Goal: Information Seeking & Learning: Learn about a topic

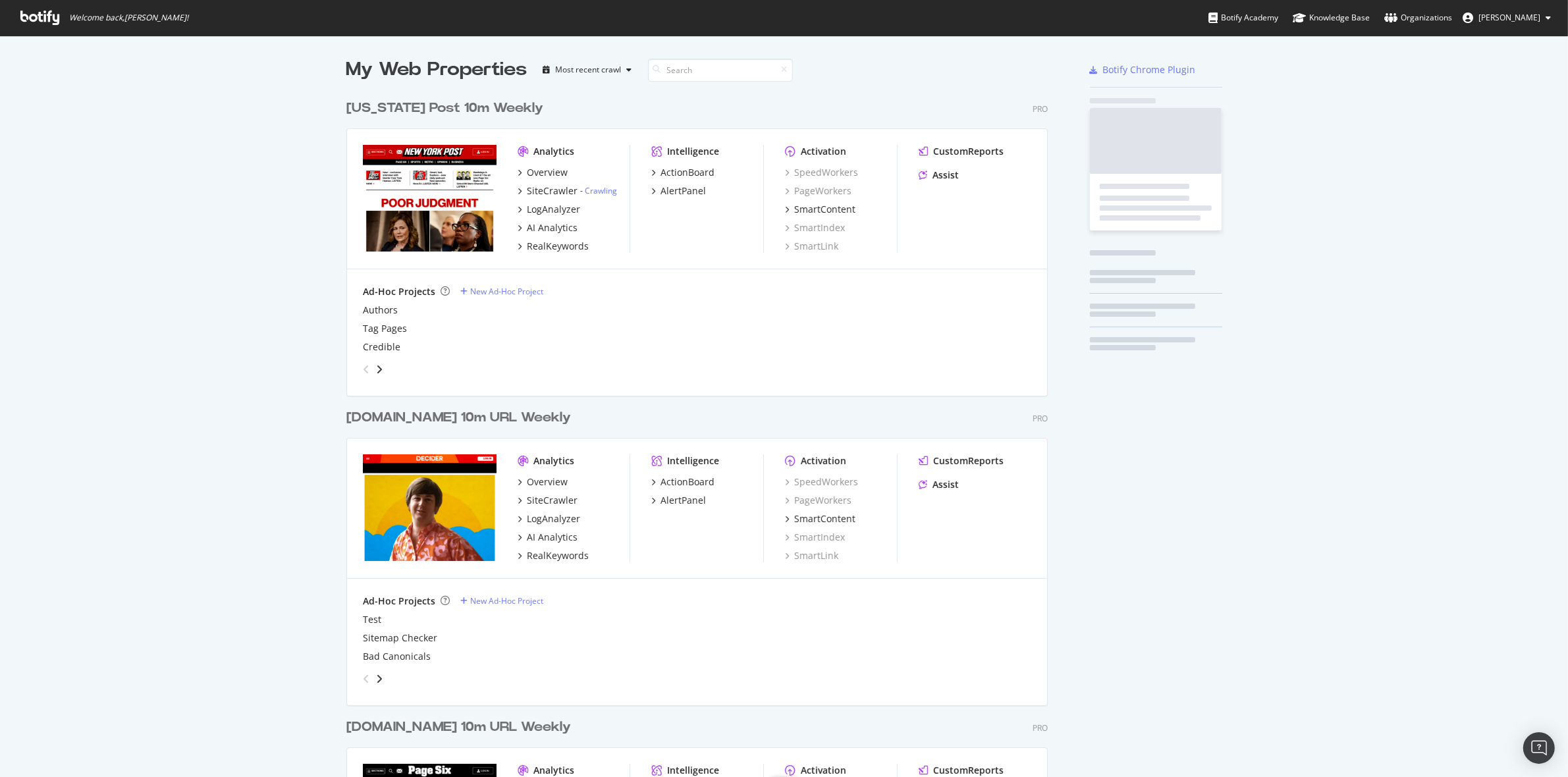
scroll to position [1566, 700]
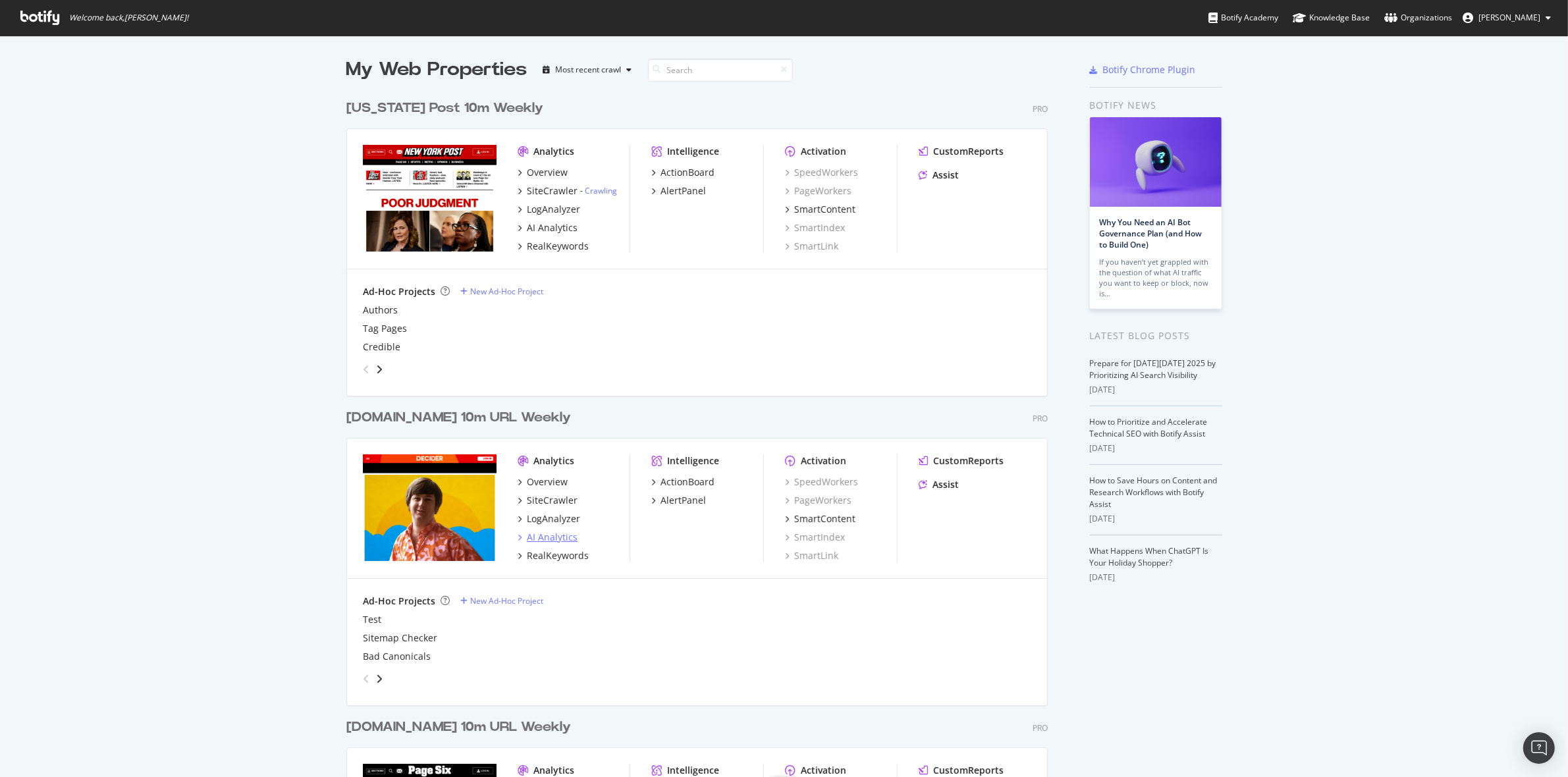
click at [537, 542] on div "AI Analytics" at bounding box center [552, 537] width 51 height 13
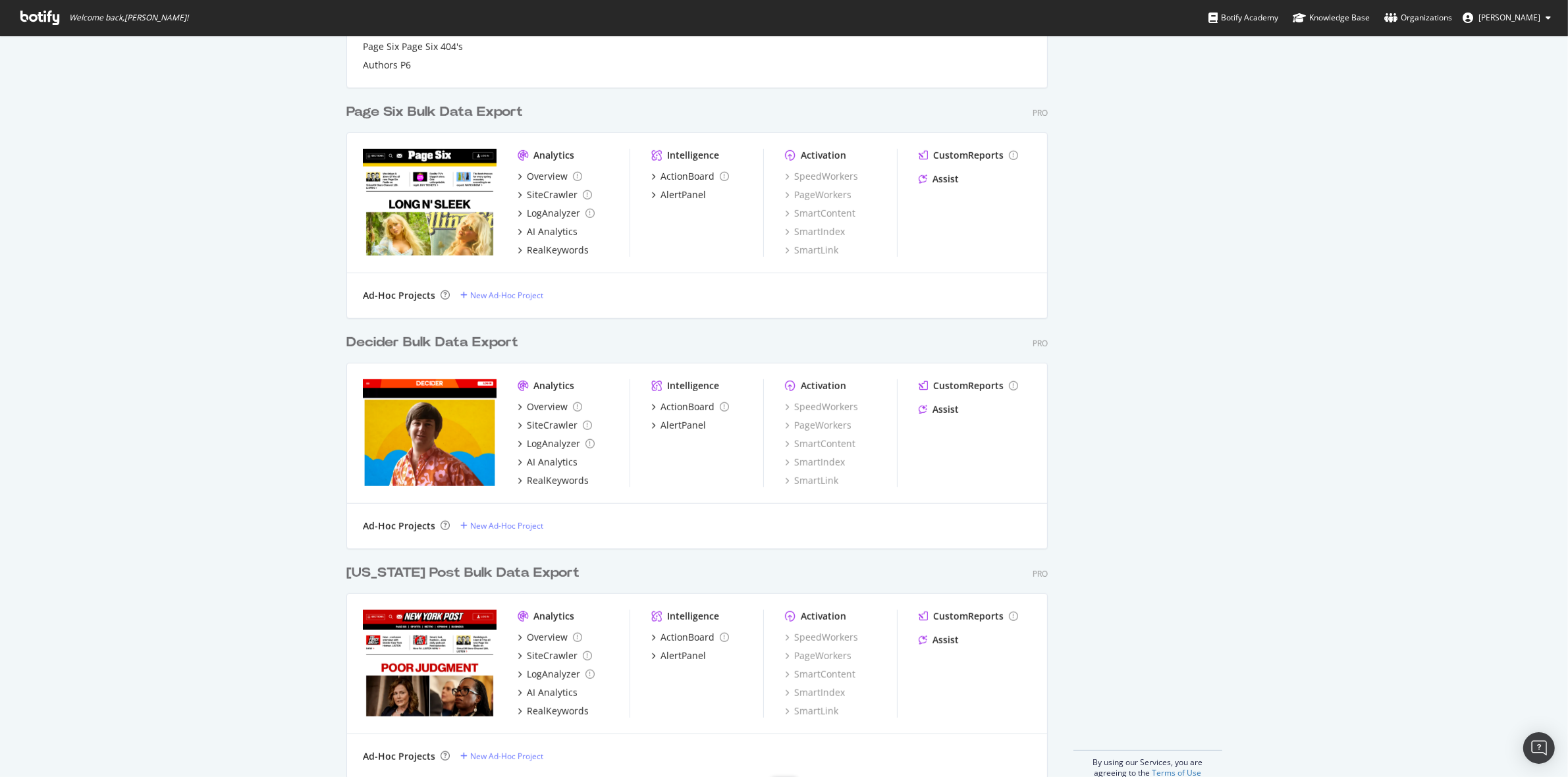
scroll to position [904, 0]
